Goal: Check status: Check status

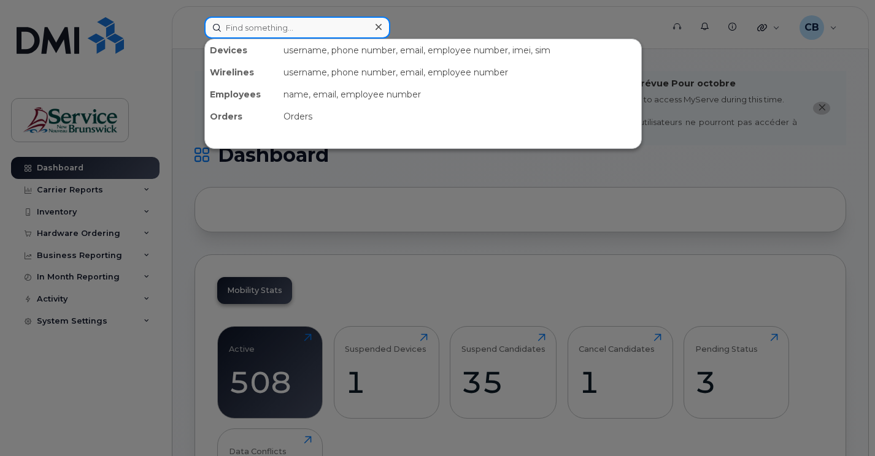
click at [252, 30] on input at bounding box center [297, 28] width 186 height 22
paste input "5062300435"
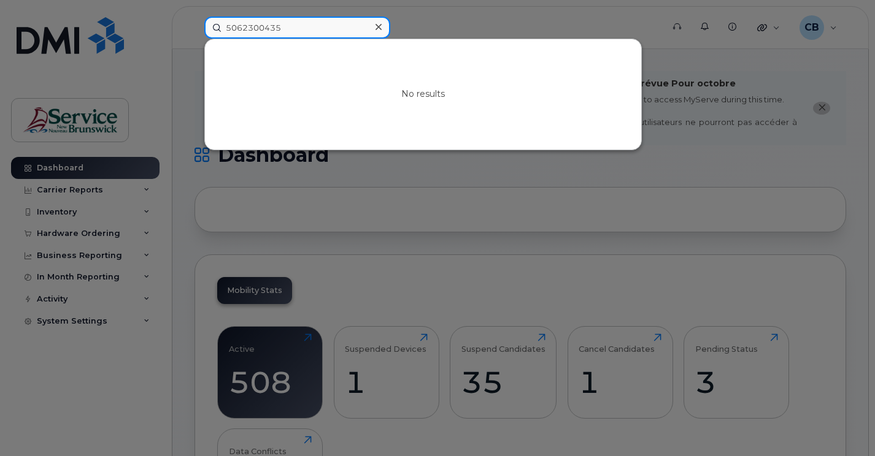
type input "5062300435"
